Goal: Task Accomplishment & Management: Use online tool/utility

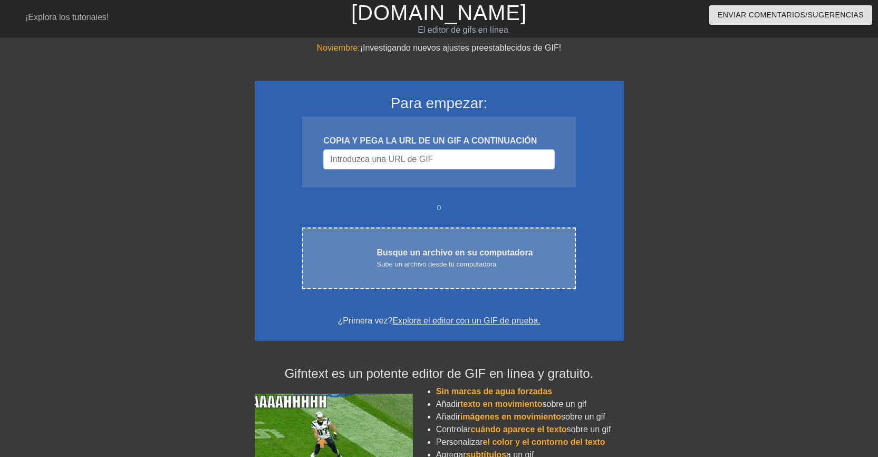
click at [441, 263] on font "Sube un archivo desde tu computadora" at bounding box center [436, 264] width 120 height 8
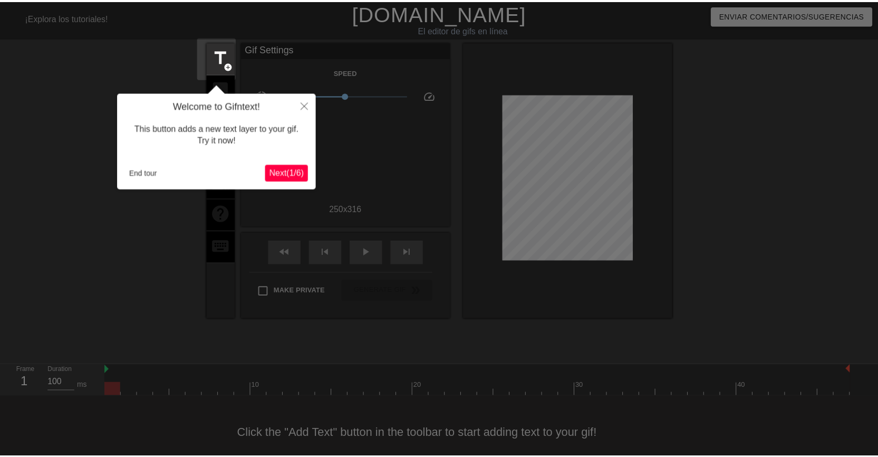
scroll to position [13, 0]
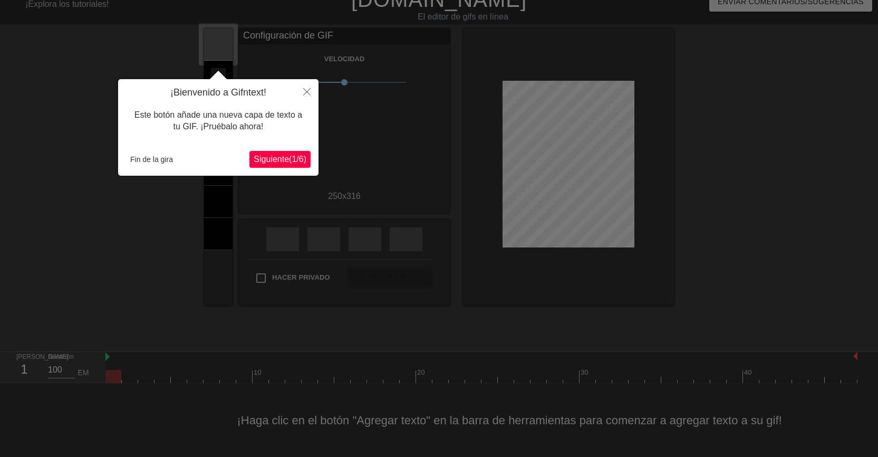
click at [262, 163] on font "Siguiente" at bounding box center [271, 158] width 35 height 9
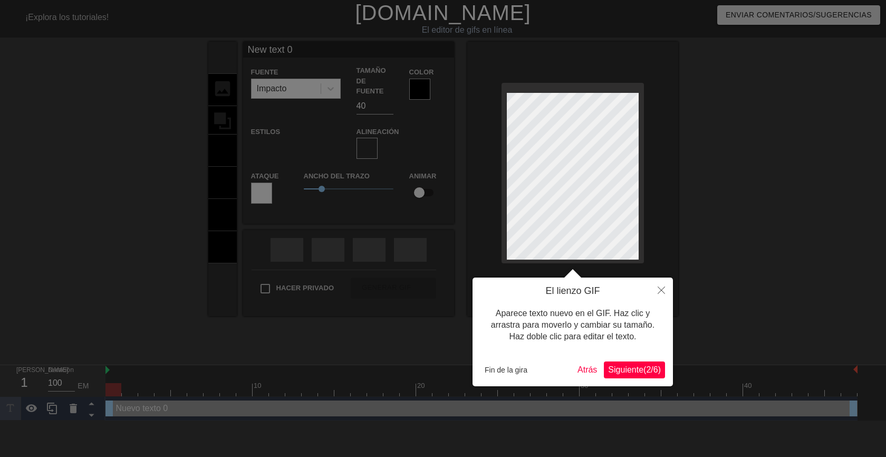
scroll to position [2, 2]
type input "New text"
type textarea "New text"
type input "New text"
type textarea "New text"
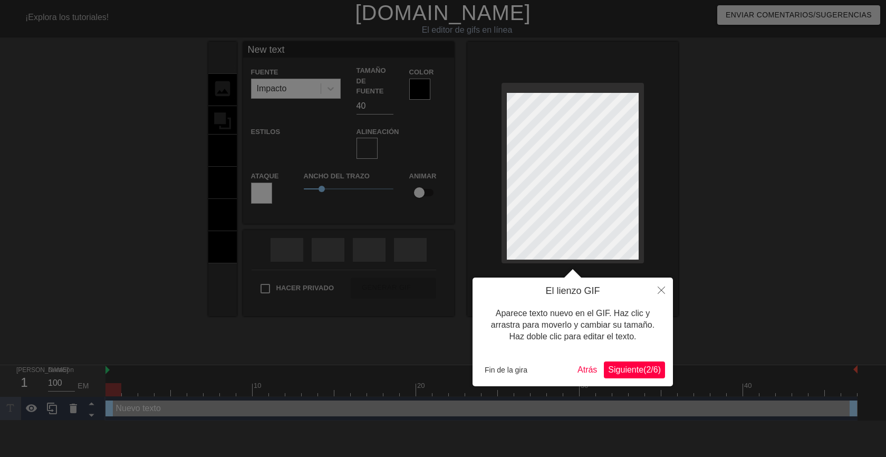
type input "New tex"
type textarea "New tex"
type input "New te"
type textarea "New te"
type input "New t"
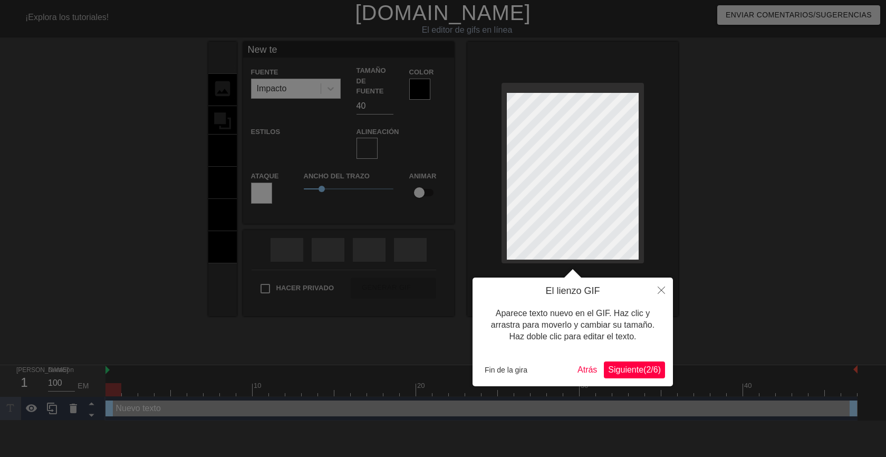
type textarea "New t"
type input "New"
type textarea "New"
type input "New"
type textarea "New"
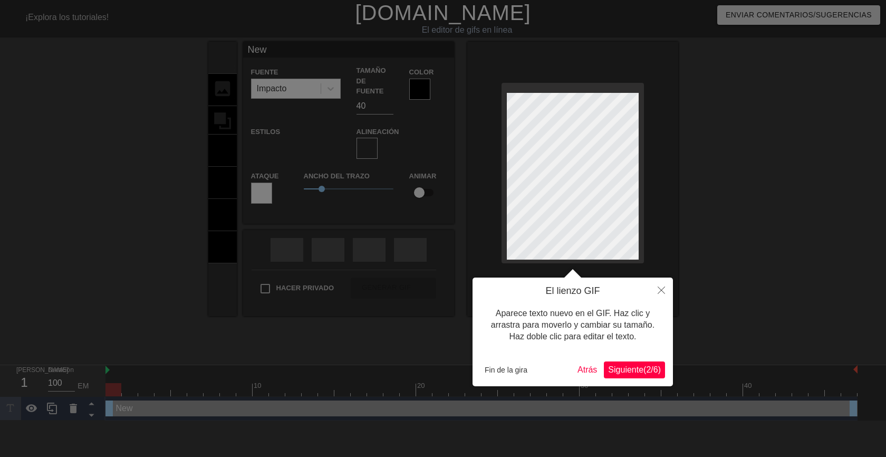
type input "Ne"
type textarea "Ne"
type input "N"
type textarea "N"
type input "B"
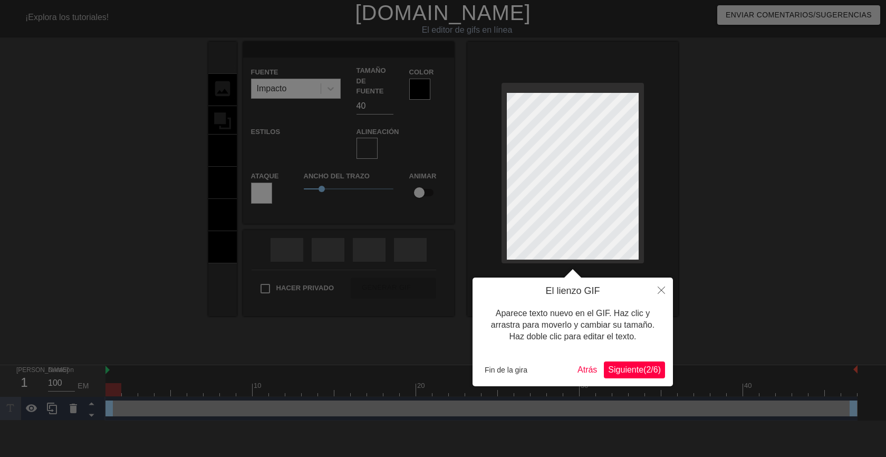
type textarea "B"
type input "Bu"
type textarea "Bu"
type input "Bue"
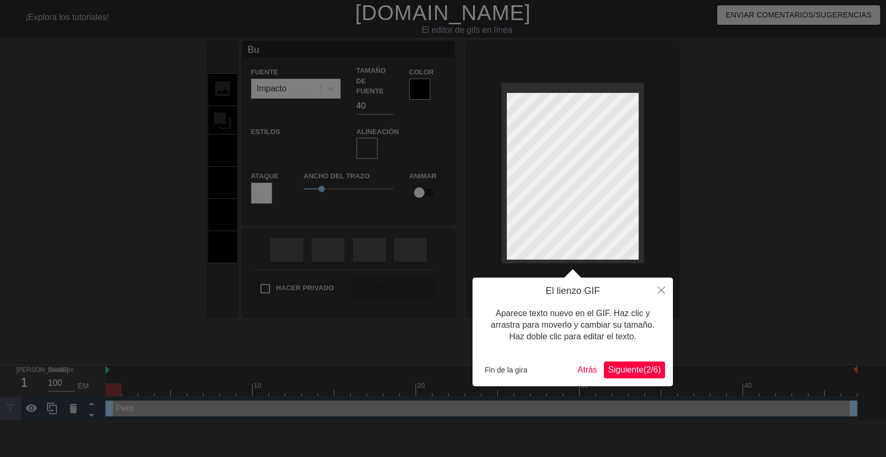
type textarea "Bue"
type input "Buen"
type textarea "Buen"
type input "Bueno"
type textarea "Bueno"
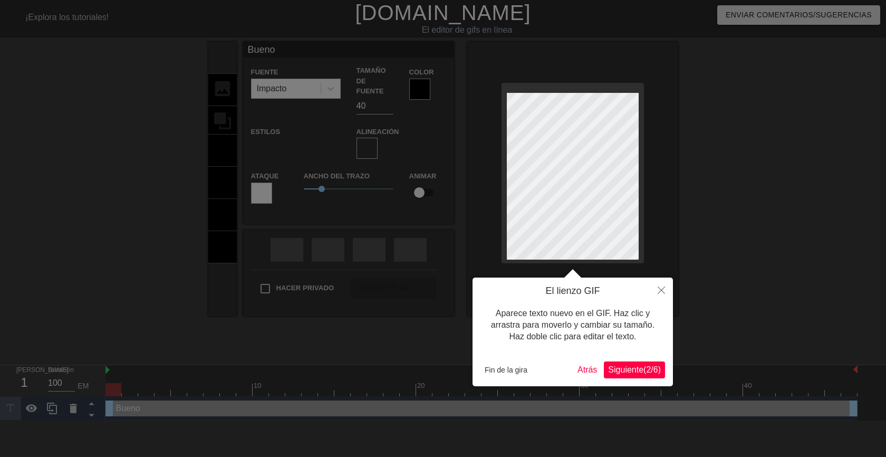
type input "Buenos"
type textarea "Buenos"
type input "Buenos"
type textarea "Buenos"
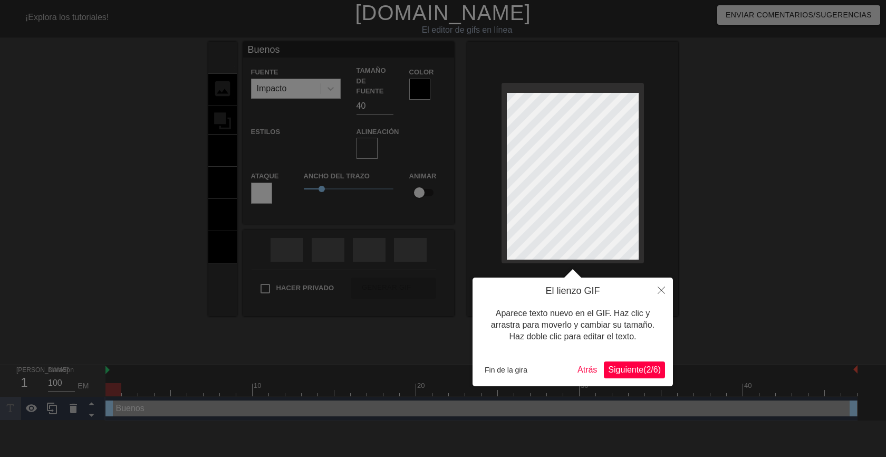
scroll to position [2, 1]
type input "Buenosd"
type textarea "Buenos d"
type input "Buenosdí"
type textarea "Buenos dí"
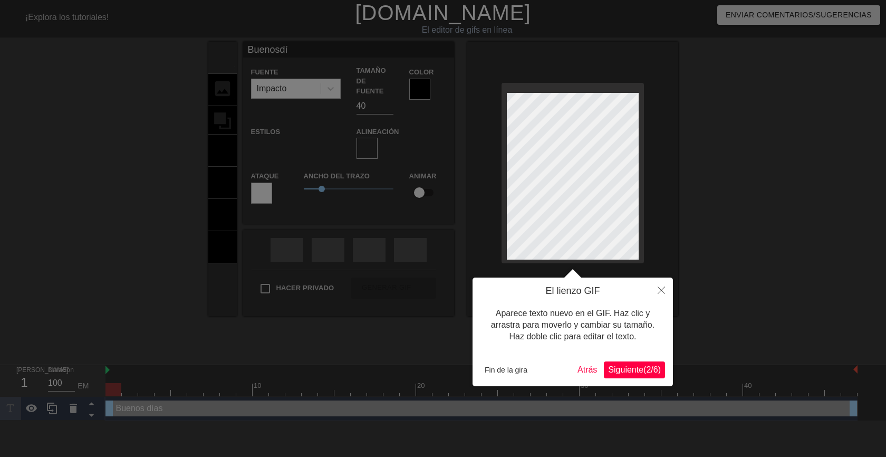
type input "Buenosdía"
type textarea "Buenos día"
type input "Buenosdías"
type textarea "Buenos días"
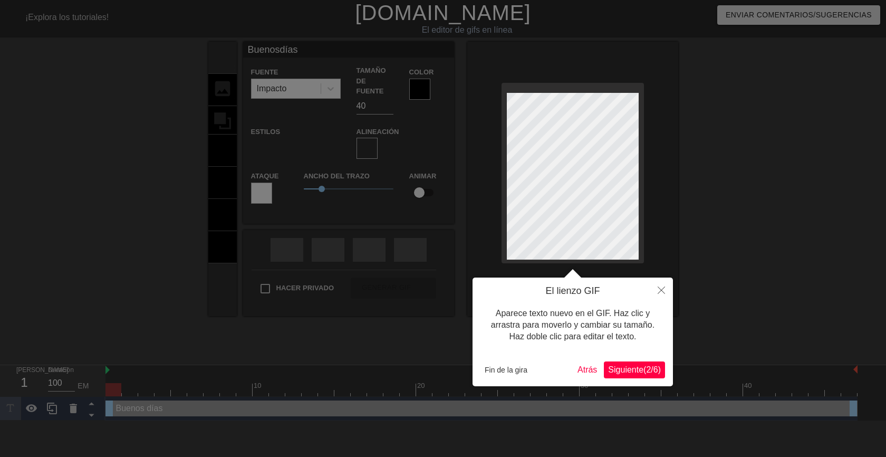
type input "Buenosdías"
type textarea "Buenos días"
type input "Buenosdías"
type textarea "Buenos días"
type input "Buenosdías"
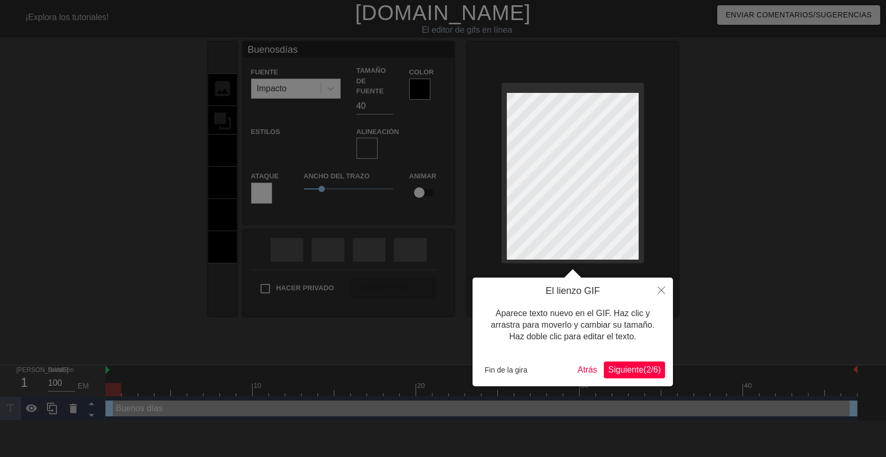
type textarea "Buenos días"
type input "Buenosdías"
type textarea "Buenos días"
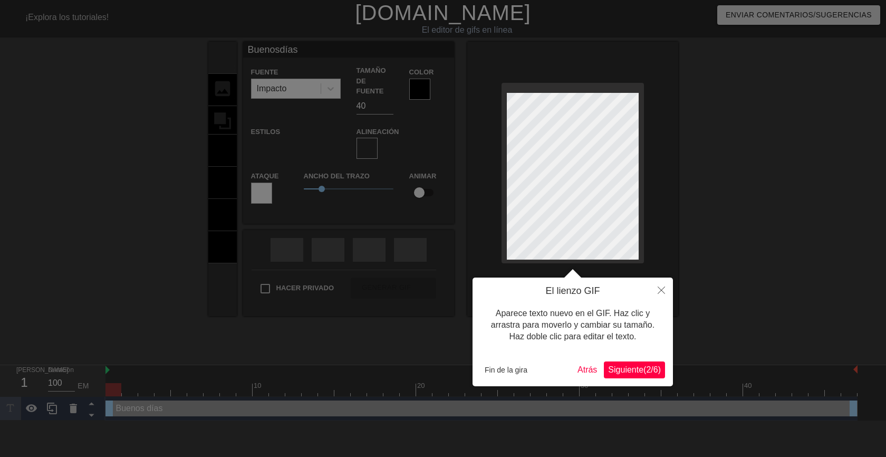
click at [728, 212] on div at bounding box center [443, 228] width 886 height 457
click at [715, 168] on div at bounding box center [443, 228] width 886 height 457
click at [517, 369] on font "Fin de la gira" at bounding box center [506, 369] width 43 height 8
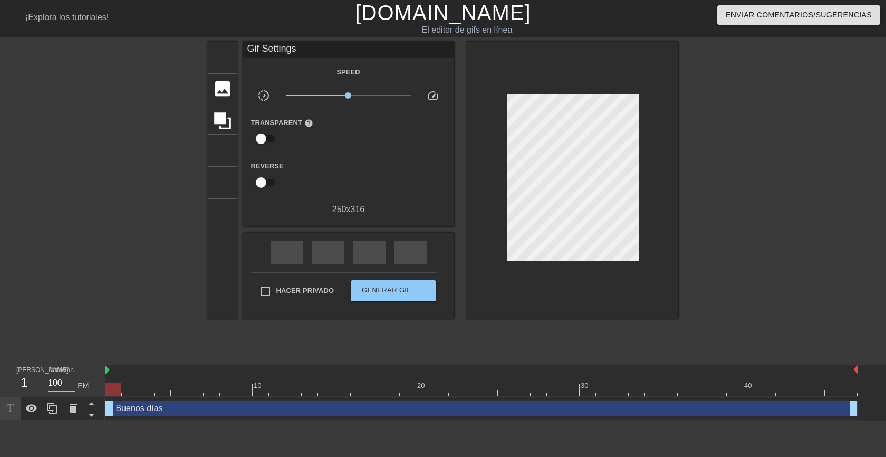
click at [750, 247] on div at bounding box center [770, 200] width 158 height 316
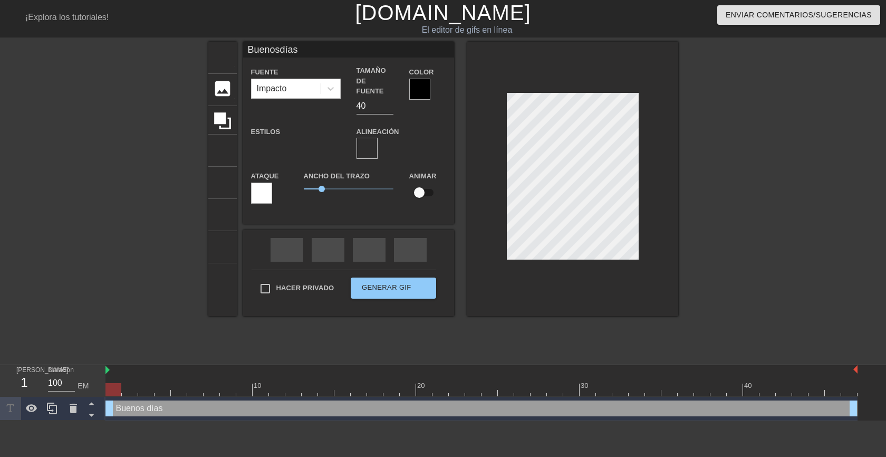
click at [370, 142] on font "formato_alinear_a_la_izquierda" at bounding box center [551, 148] width 380 height 13
click at [363, 138] on div "formato_alinear_a_la_izquierda" at bounding box center [366, 148] width 21 height 21
click at [415, 90] on div at bounding box center [419, 89] width 21 height 21
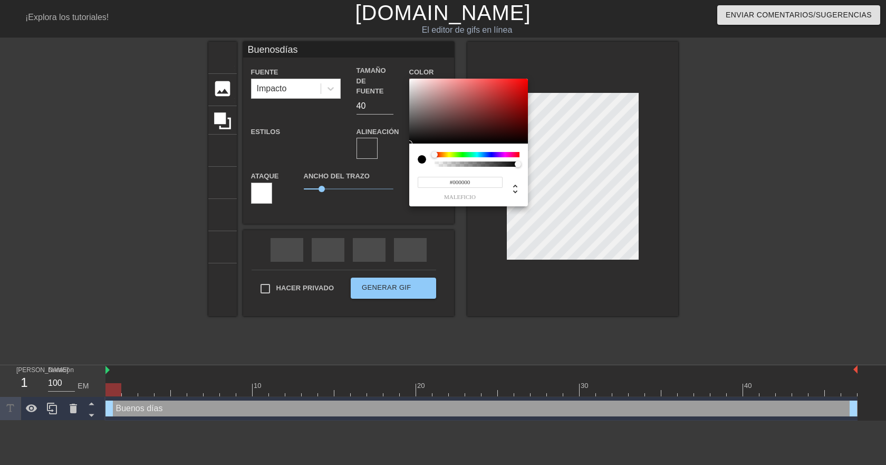
type input "Buenosdías"
type input "#781414"
click at [508, 113] on div at bounding box center [468, 111] width 119 height 65
type input "Buenosdías"
type input "#3A0909"
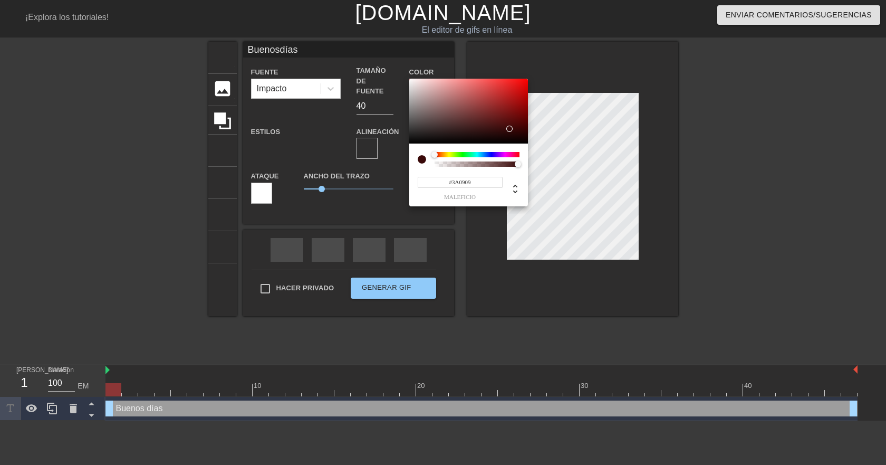
click at [508, 129] on div at bounding box center [468, 111] width 119 height 65
type input "Buenosdías"
type input "#340F0F"
click at [493, 130] on div at bounding box center [468, 111] width 119 height 65
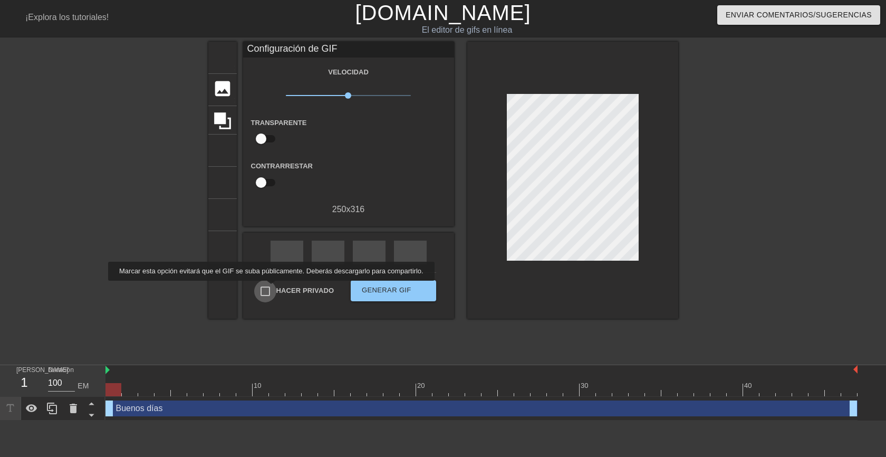
click at [268, 288] on input "Hacer privado" at bounding box center [265, 291] width 22 height 22
checkbox input "true"
click at [374, 287] on font "Generar GIF" at bounding box center [387, 290] width 50 height 8
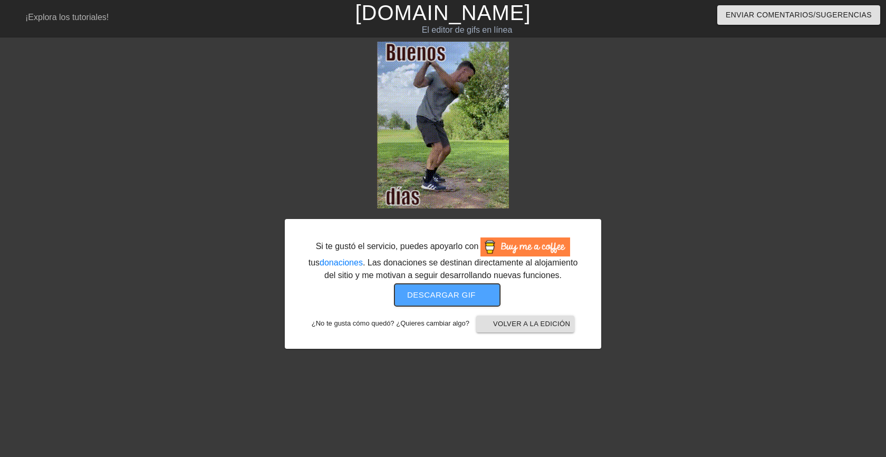
click at [433, 296] on font "Descargar gif" at bounding box center [441, 294] width 69 height 9
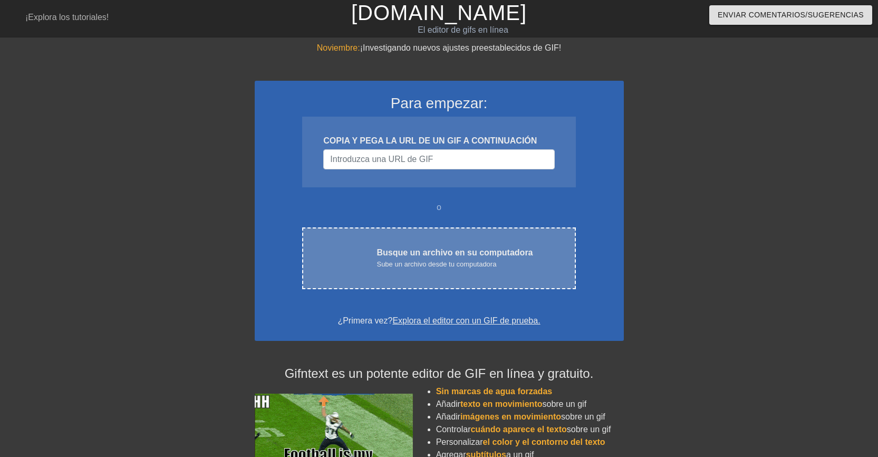
click at [414, 257] on font "Busque un archivo en su computadora" at bounding box center [454, 252] width 156 height 9
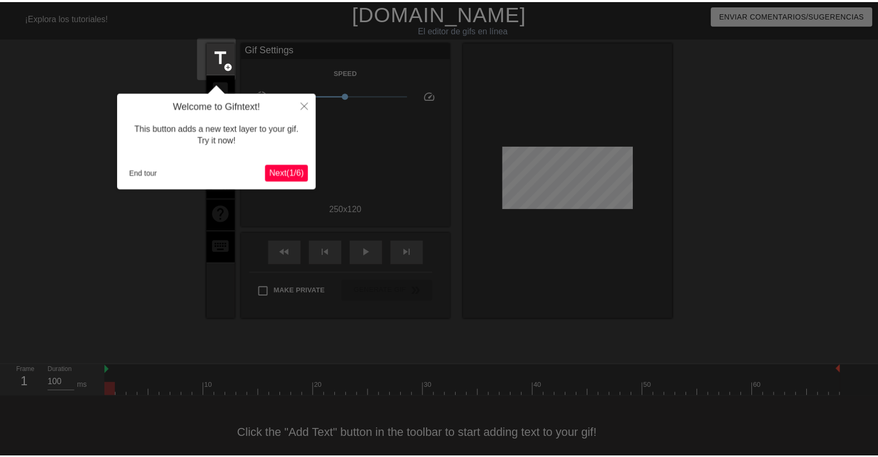
scroll to position [13, 0]
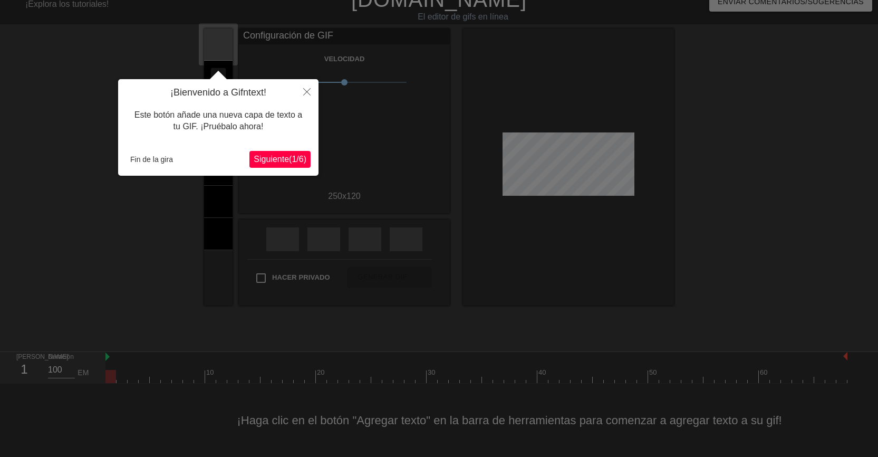
click at [275, 162] on font "Siguiente" at bounding box center [271, 158] width 35 height 9
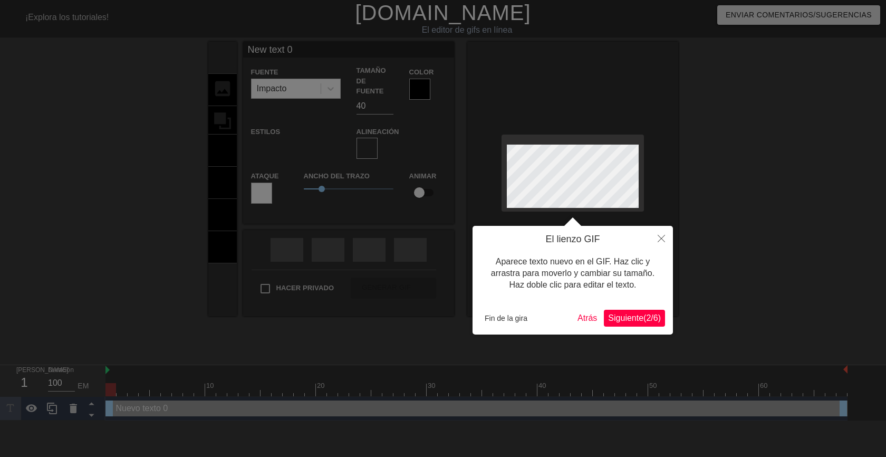
scroll to position [2, 2]
type input "New text"
type textarea "New text"
type input "New text"
type textarea "New text"
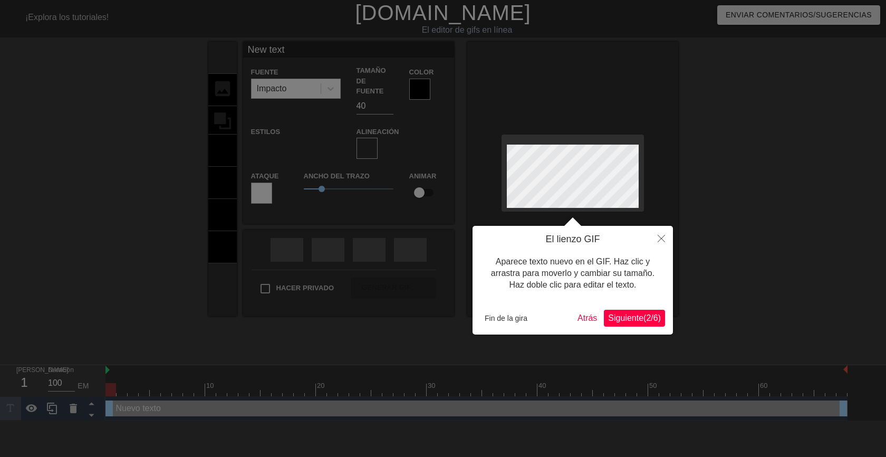
type input "New tex"
type textarea "New tex"
type input "New te"
type textarea "New te"
type input "New t"
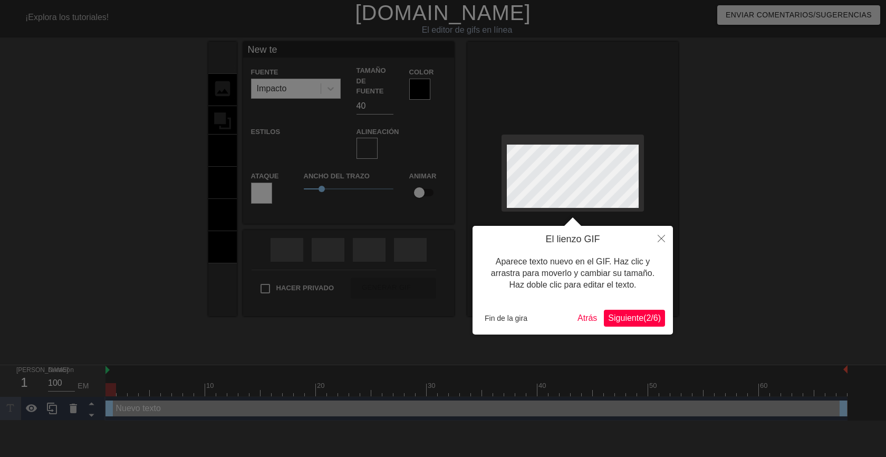
type textarea "New t"
type input "New"
type textarea "New"
type input "New"
type textarea "New"
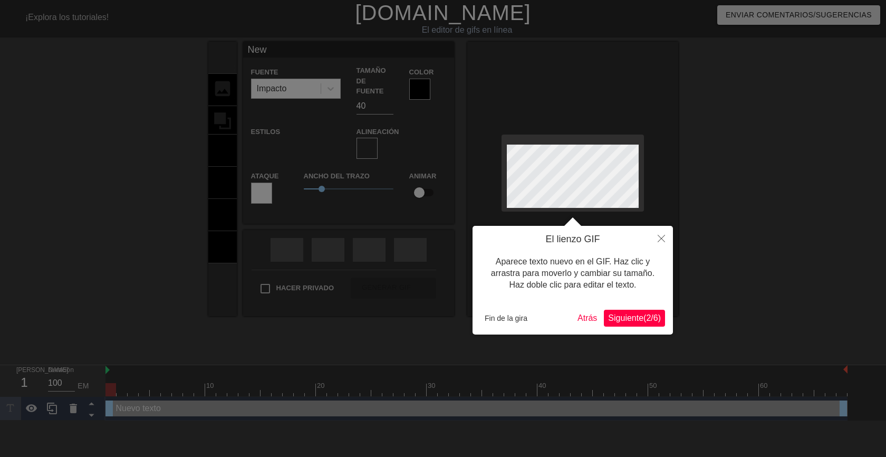
type input "Ne"
type textarea "Ne"
type input "N"
type textarea "N"
type input "M"
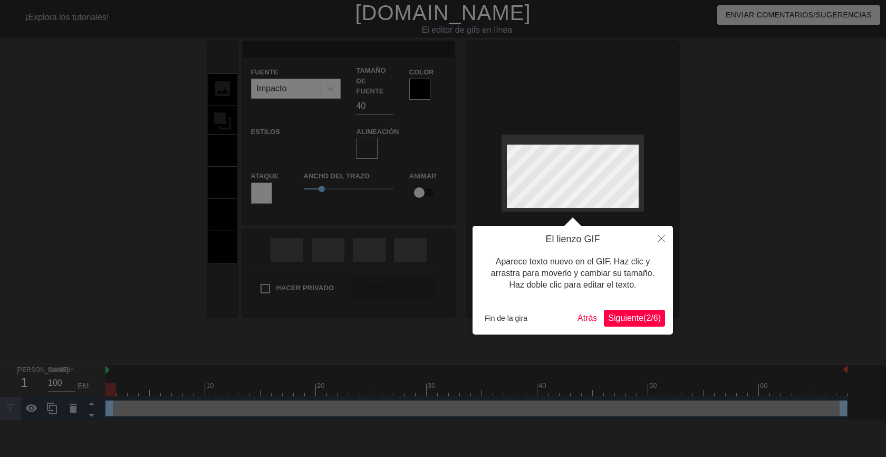
type textarea "M"
type input "Mu"
type textarea "Mu"
type input "Muy"
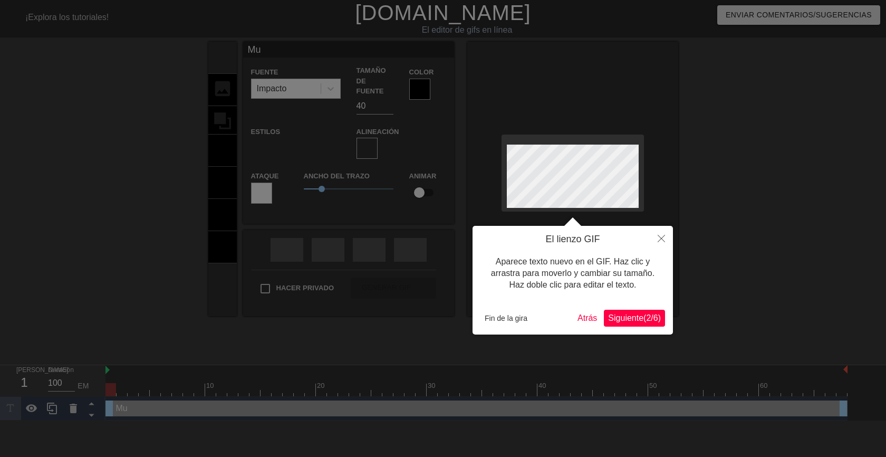
type textarea "Muy"
type input "Muy"
type textarea "Muy"
type input "Muy b"
type textarea "Muy b"
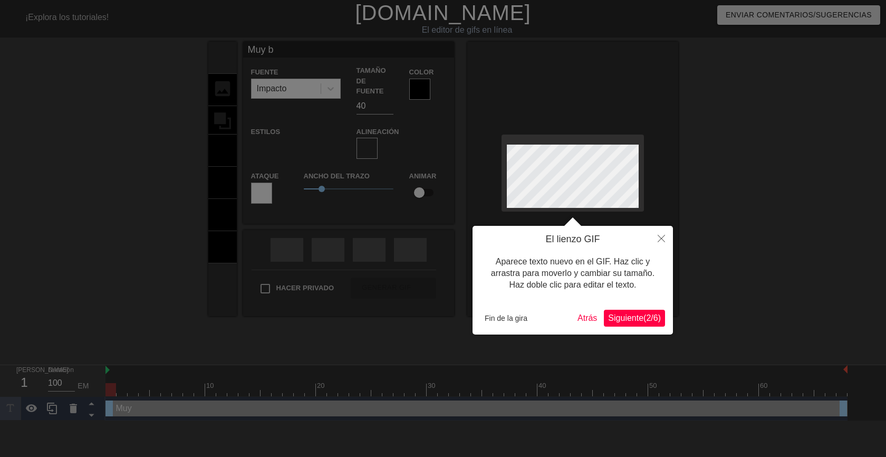
type input "Muy bu"
type textarea "Muy bu"
type input "Muy bue"
type textarea "Muy bue"
type input "Muy buen"
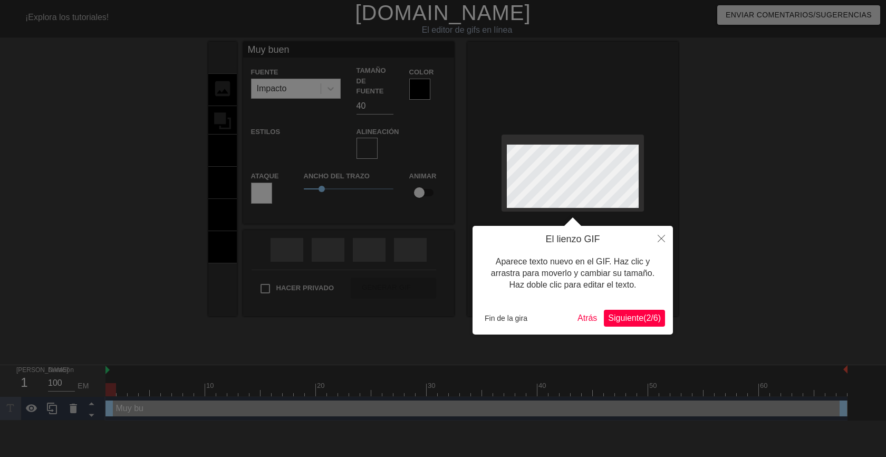
type textarea "Muy buen"
type input "Muy bueno"
type textarea "Muy bueno"
type input "Muy buenos"
type textarea "Muy buenos"
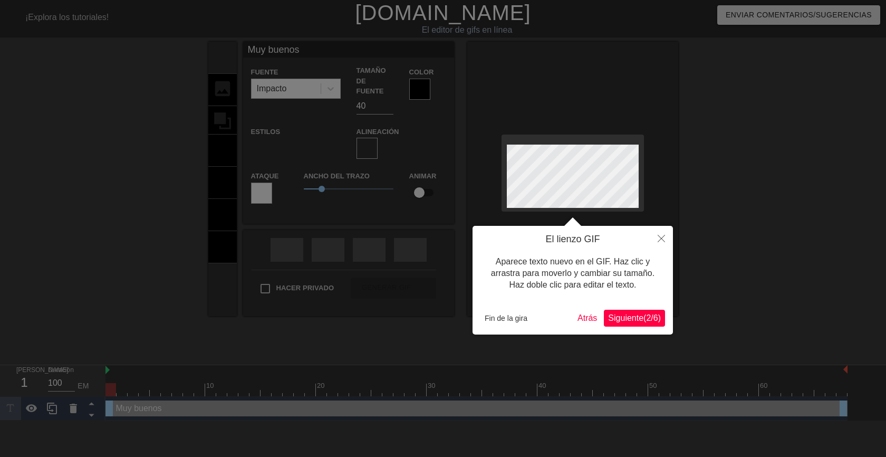
type input "Muy buenos"
type textarea "Muy buenos"
type input "Muy buenos d"
type textarea "Muy buenos d"
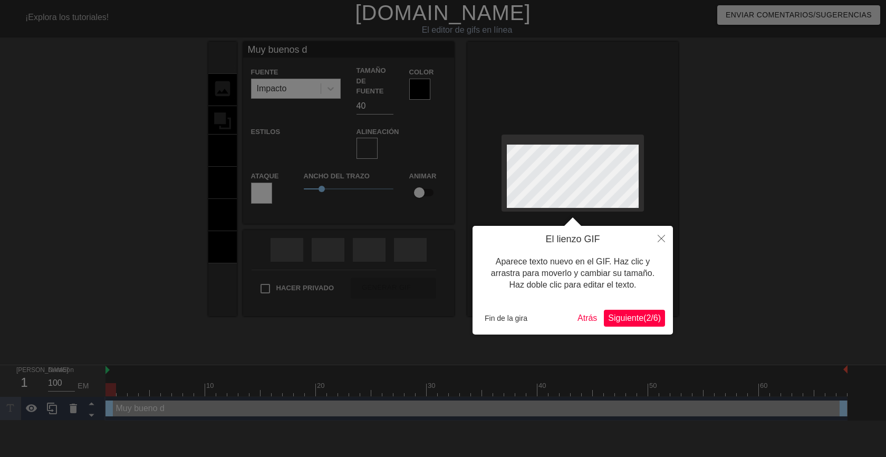
type input "Muy buenos dí"
type textarea "Muy buenos dí"
type input "Muy buenos día"
type textarea "Muy buenos día"
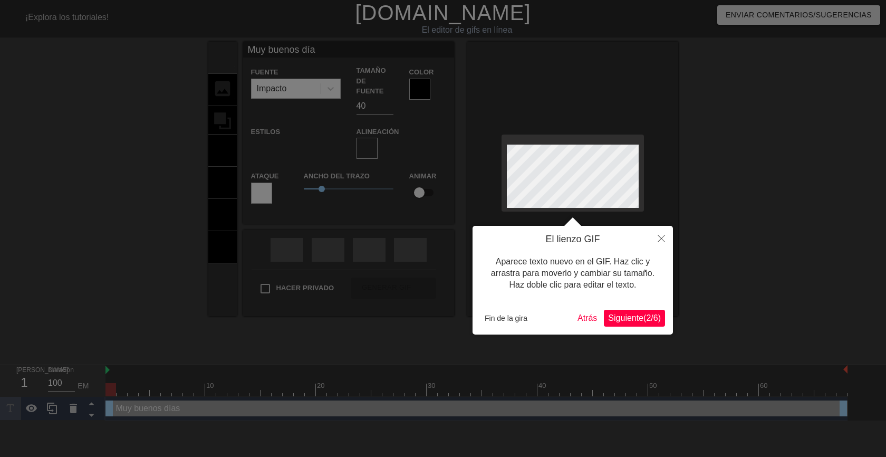
type input "Muy buenos días"
type textarea "Muy buenos días"
click at [511, 322] on font "Fin de la gira" at bounding box center [506, 318] width 43 height 8
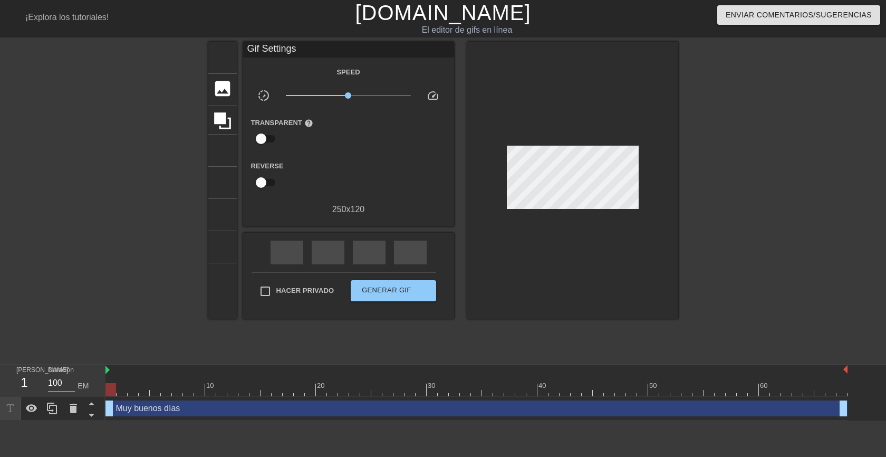
click at [730, 224] on div at bounding box center [770, 200] width 158 height 316
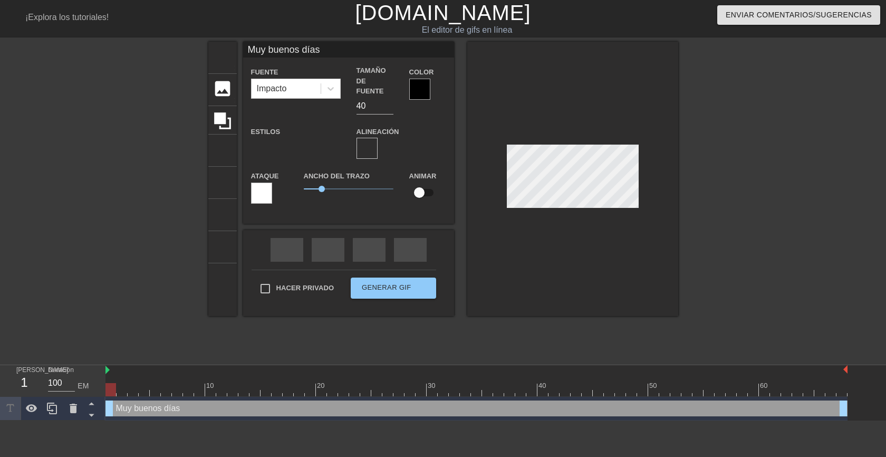
click at [418, 94] on div at bounding box center [419, 89] width 21 height 21
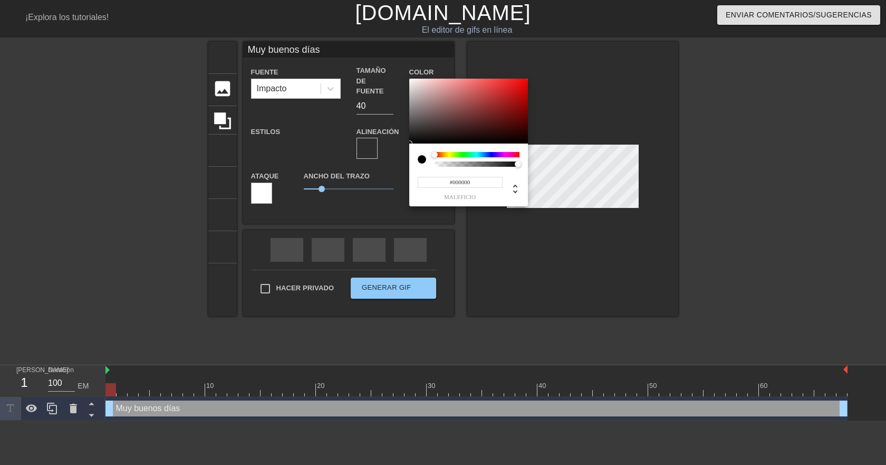
click at [449, 153] on div at bounding box center [476, 154] width 85 height 5
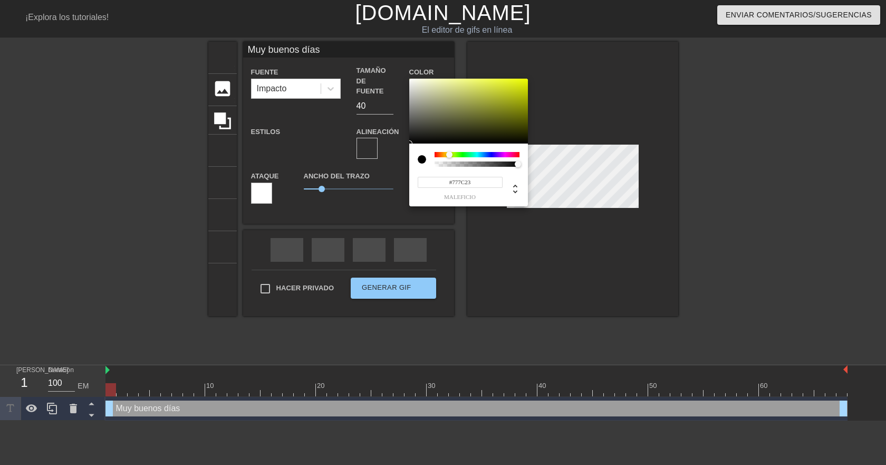
click at [494, 112] on div at bounding box center [468, 111] width 119 height 65
click at [504, 98] on div at bounding box center [468, 111] width 119 height 65
click at [458, 90] on div at bounding box center [468, 111] width 119 height 65
type input "#2E300D"
click at [495, 131] on div at bounding box center [468, 111] width 119 height 65
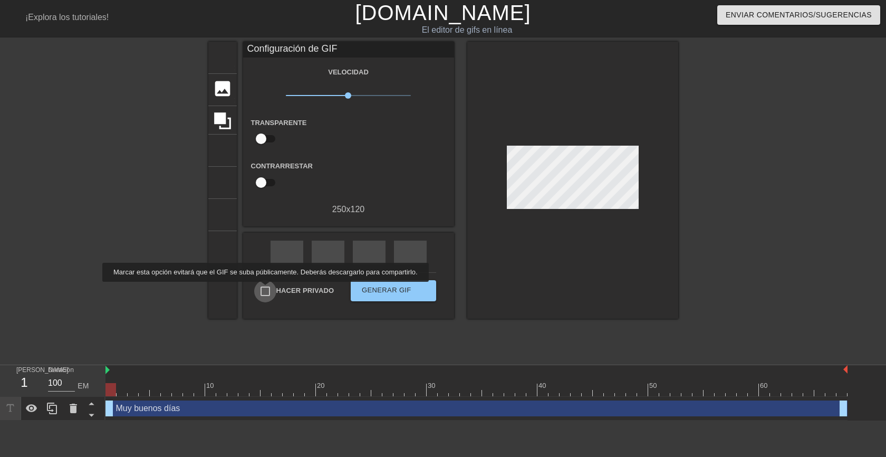
click at [263, 289] on input "Hacer privado" at bounding box center [265, 291] width 22 height 22
checkbox input "true"
click at [390, 287] on font "Generar GIF" at bounding box center [387, 290] width 50 height 8
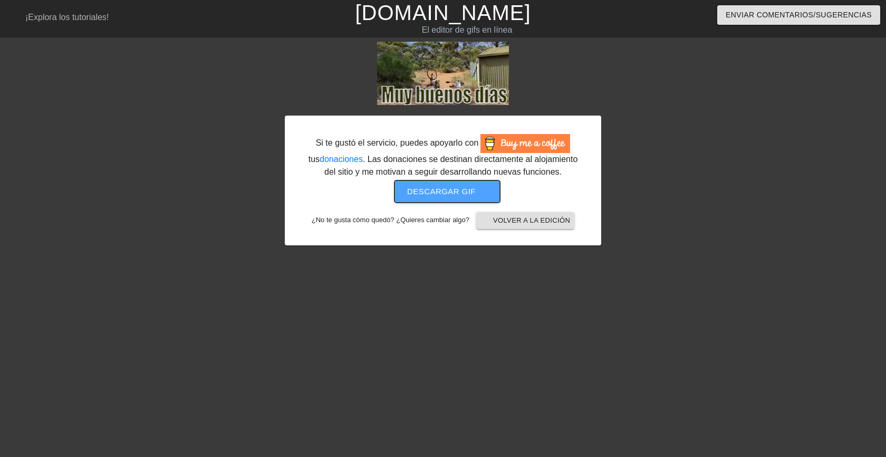
click at [441, 188] on font "Descargar gif" at bounding box center [441, 191] width 69 height 9
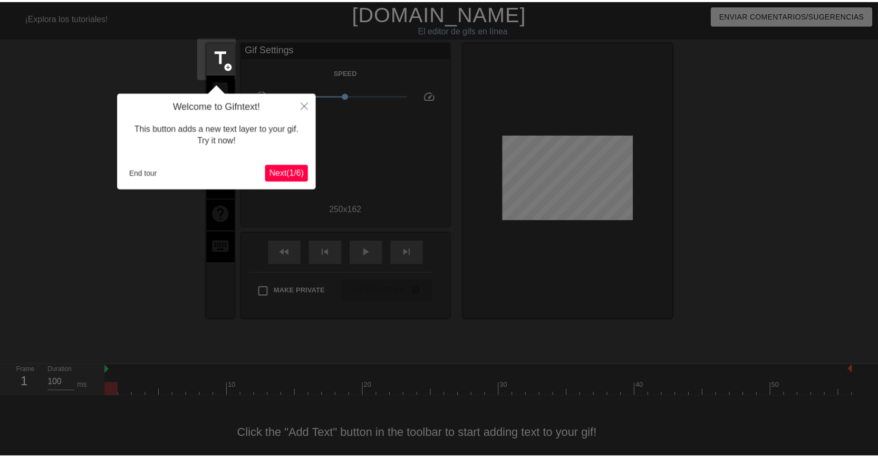
scroll to position [13, 0]
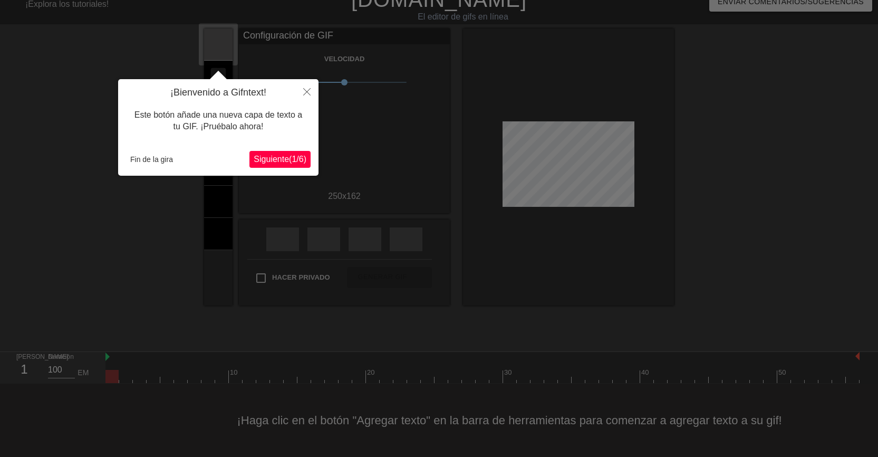
click at [275, 158] on font "Siguiente" at bounding box center [271, 158] width 35 height 9
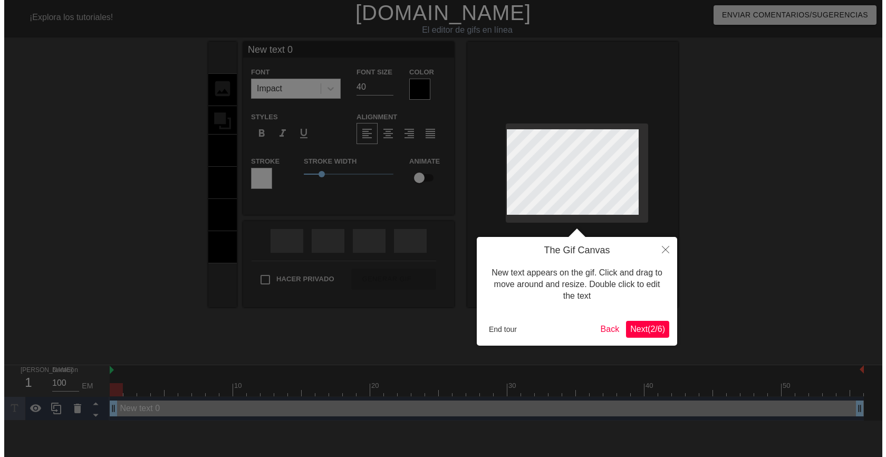
scroll to position [0, 0]
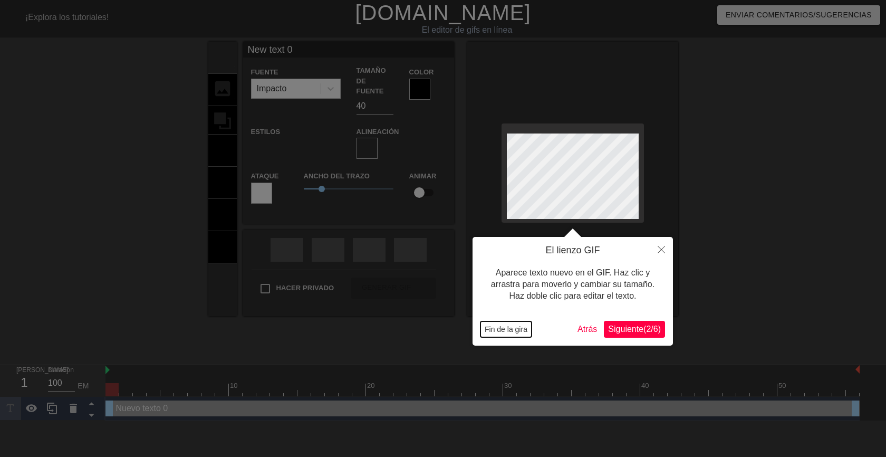
drag, startPoint x: 512, startPoint y: 332, endPoint x: 509, endPoint y: 326, distance: 6.1
click at [510, 330] on font "Fin de la gira" at bounding box center [506, 329] width 43 height 8
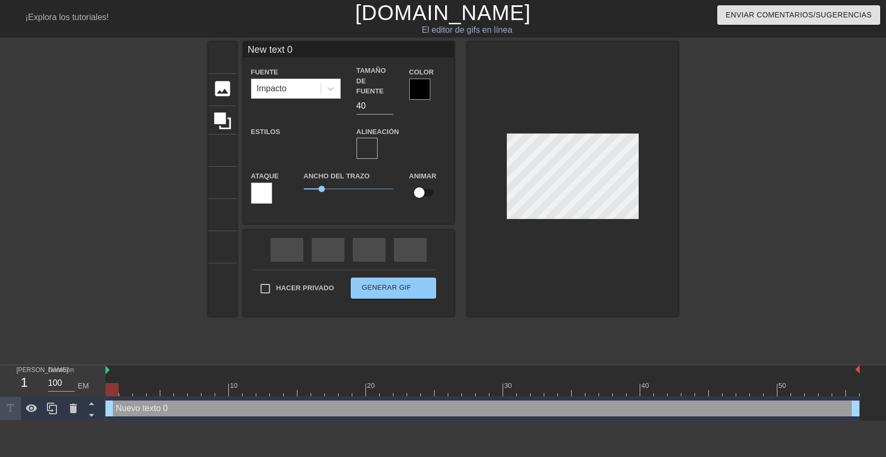
scroll to position [2, 1]
type input "New text"
type textarea "New text"
type input "New text"
type textarea "New text"
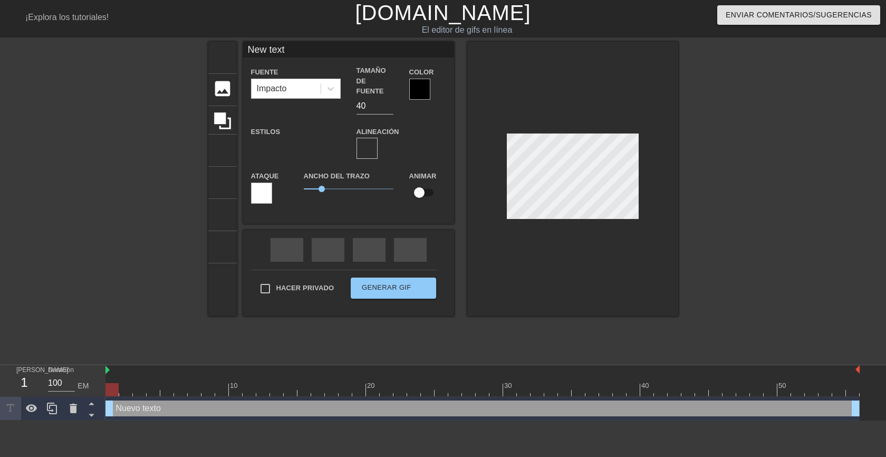
type input "New tex"
type textarea "New tex"
type input "New te"
type textarea "New te"
type input "New t"
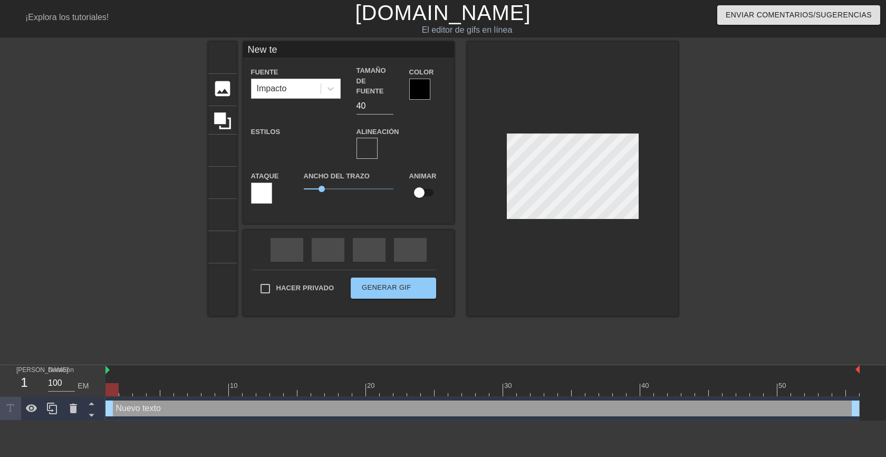
type textarea "New t"
type input "New"
type textarea "New"
type input "New"
type textarea "New"
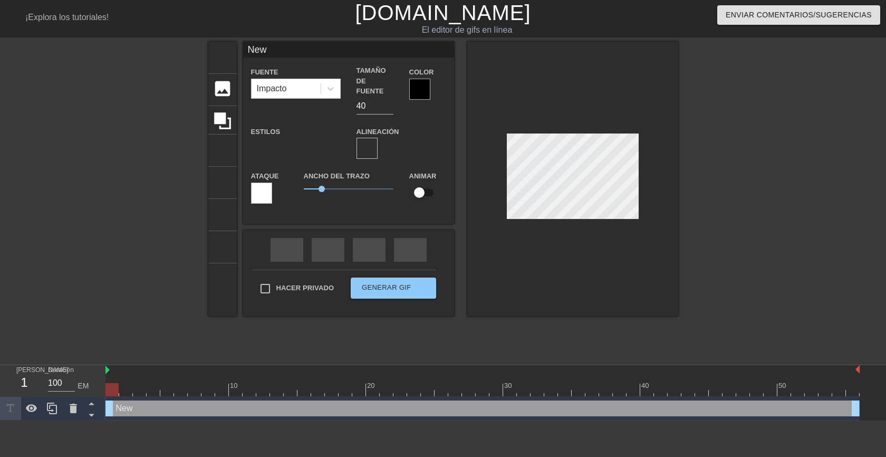
scroll to position [2, 2]
type input "Ne"
type textarea "Ne"
type input "N"
type textarea "N"
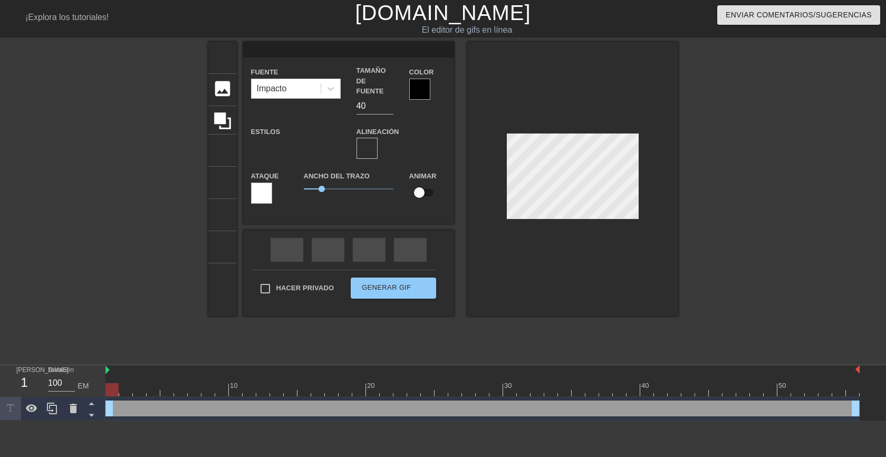
type input "B"
type textarea "B"
type input "Bu"
type textarea "Bu"
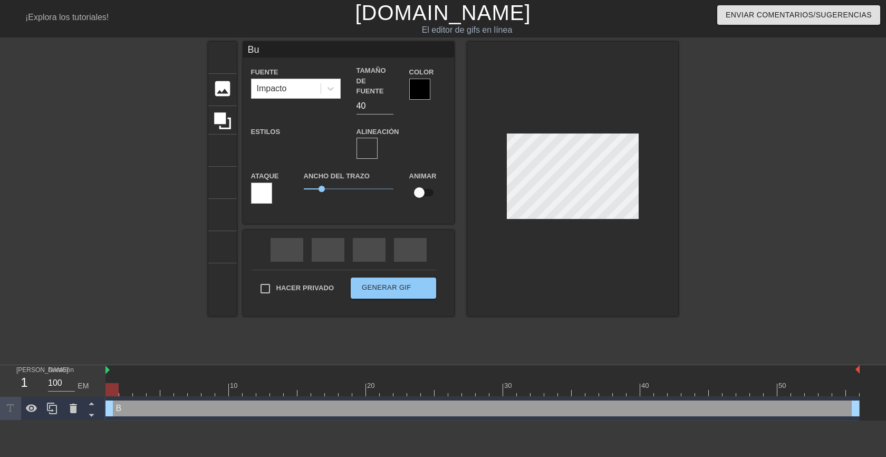
type input "Bue"
type textarea "Bue"
type input "Buen"
type textarea "Buen"
type input "Buenñ"
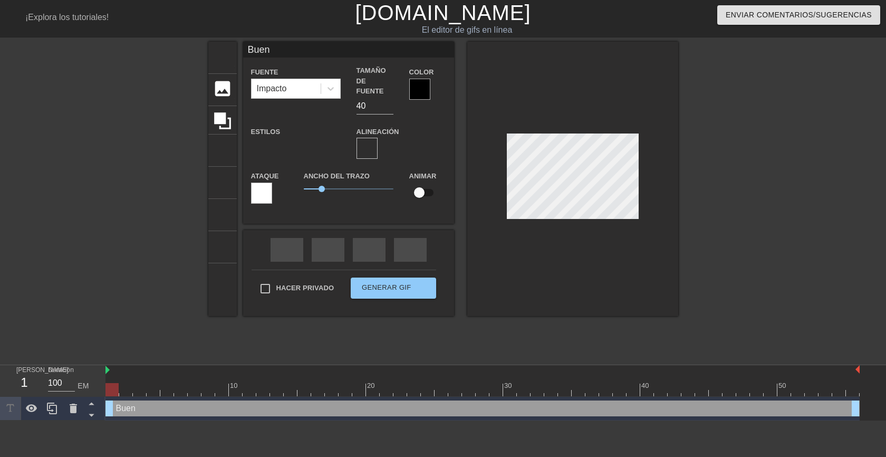
type textarea "Buenñ"
type input "Buenñi"
type textarea "Buenñi"
type input "Buenñ"
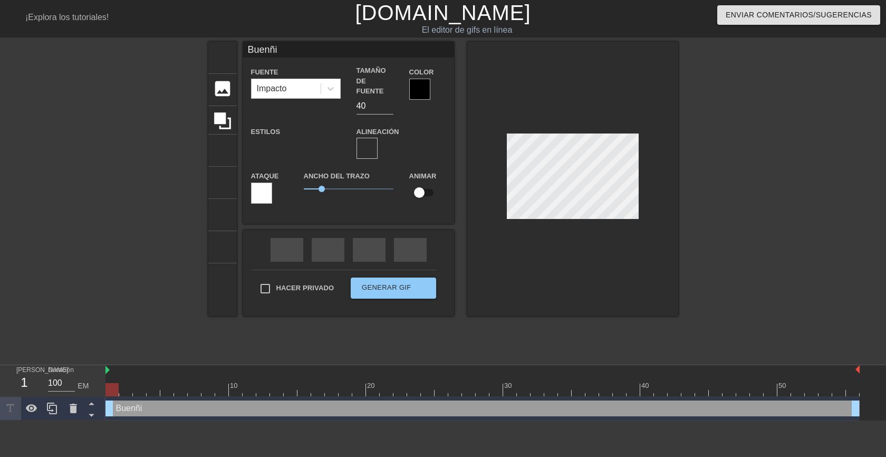
type textarea "Buenñ"
type input "Buen"
type textarea "Buen"
type input "Buení"
type textarea "Buení"
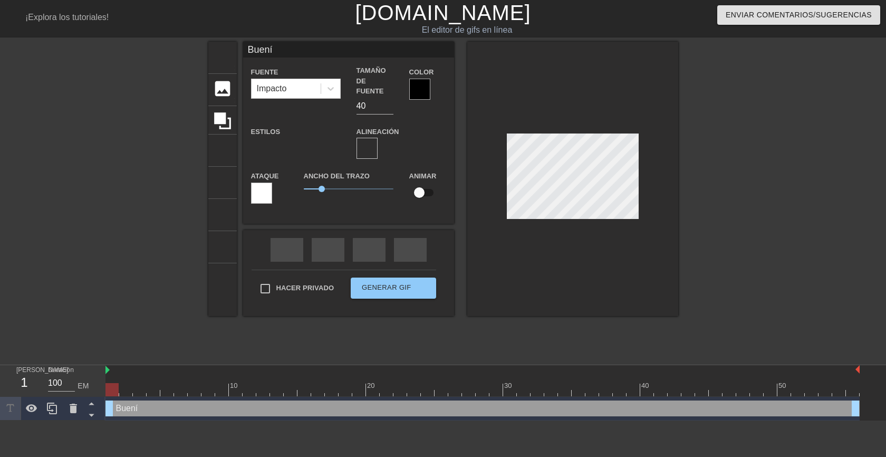
type input "Buenís"
type textarea "Buenís"
type input "Buenísi"
type textarea "Buenísi"
type input "Buenísim"
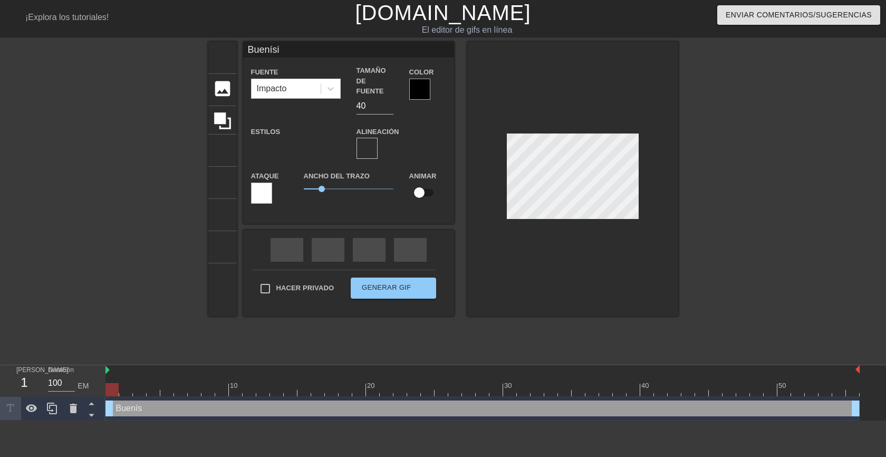
type textarea "Buenísim"
type input "Buenísimo"
type textarea "Buenísimo"
type input "Buenísimos"
type textarea "Buenísimos"
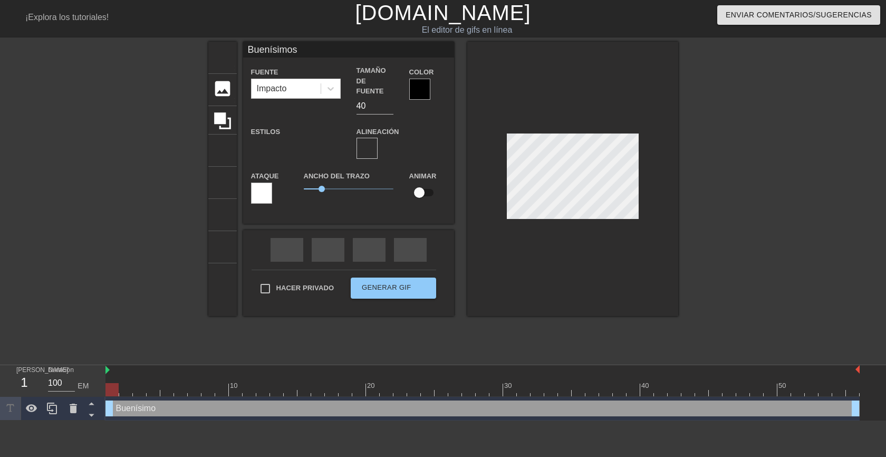
scroll to position [2, 3]
type input "Buenísimos"
type textarea "Buenísimos"
type input "Buenísimos d"
type textarea "Buenísimos d"
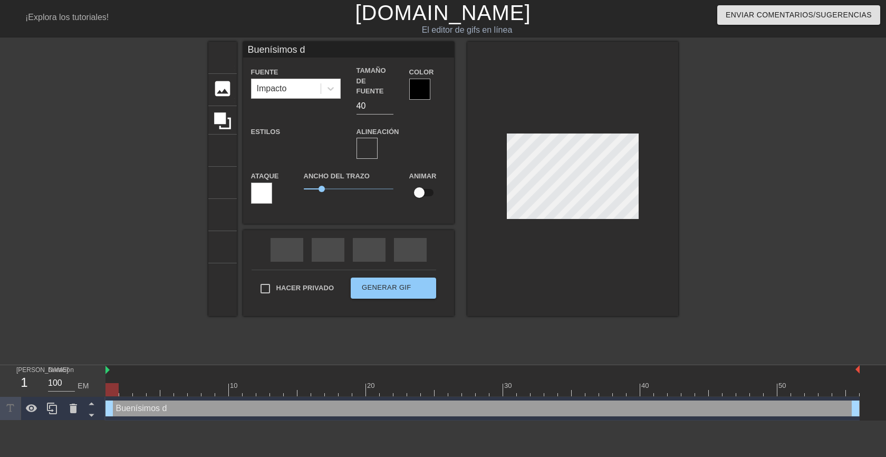
type input "Buenísimos dí"
type textarea "Buenísimos dí"
type input "Buenísimos día"
type textarea "Buenísimos día"
type input "Buenísimos días"
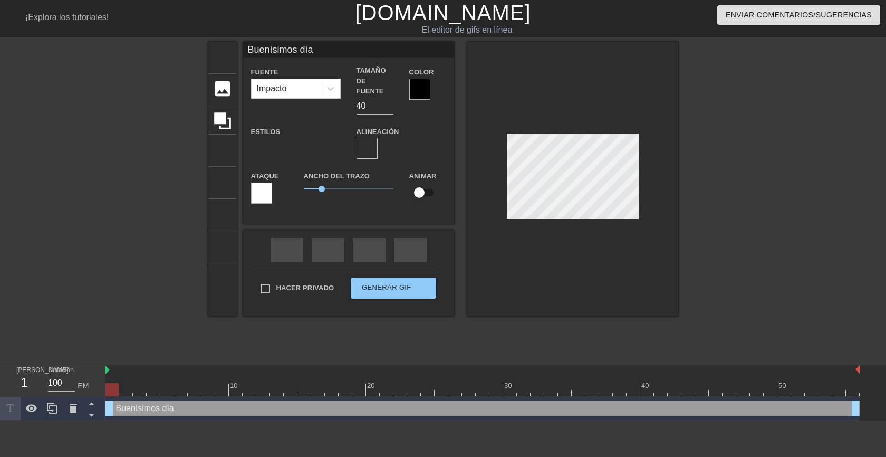
type textarea "Buenísimos días"
click at [695, 178] on div at bounding box center [770, 200] width 158 height 316
click at [418, 94] on div at bounding box center [419, 89] width 21 height 21
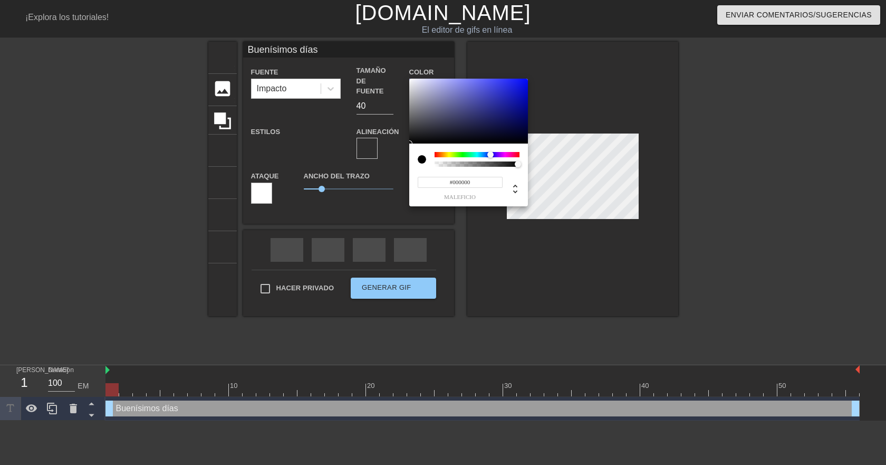
click at [490, 153] on div at bounding box center [476, 154] width 85 height 5
click at [486, 107] on div at bounding box center [468, 111] width 119 height 65
click at [510, 131] on div at bounding box center [468, 111] width 119 height 65
click at [522, 94] on div at bounding box center [468, 111] width 119 height 65
type input "#A909C2"
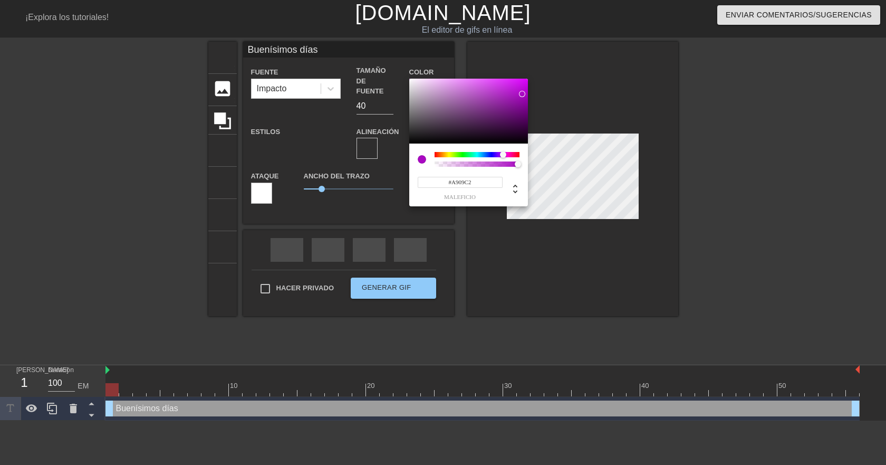
click at [503, 153] on div at bounding box center [476, 154] width 85 height 5
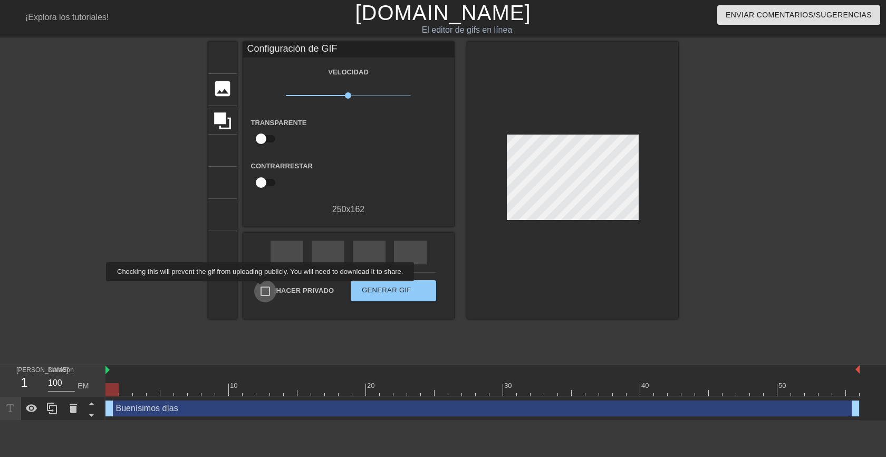
click at [262, 288] on input "Hacer privado" at bounding box center [265, 291] width 22 height 22
checkbox input "true"
click at [372, 286] on font "Generar GIF" at bounding box center [387, 290] width 50 height 8
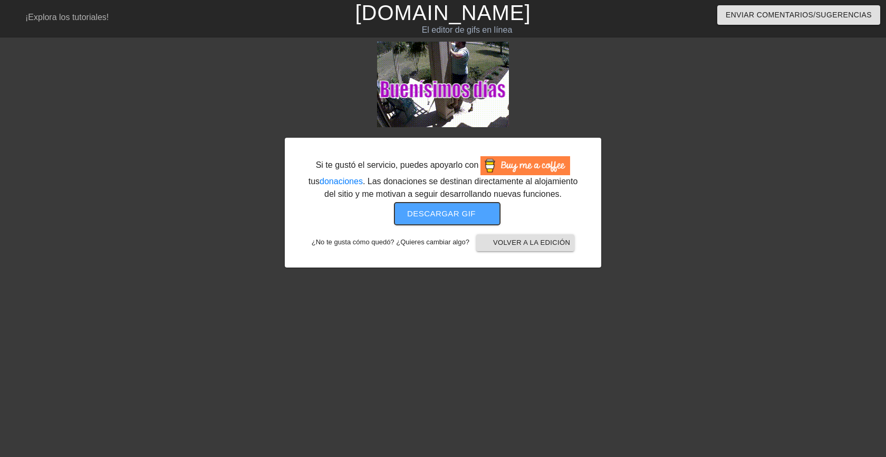
click at [444, 211] on font "Descargar gif" at bounding box center [441, 213] width 69 height 9
